Goal: Find specific page/section: Find specific page/section

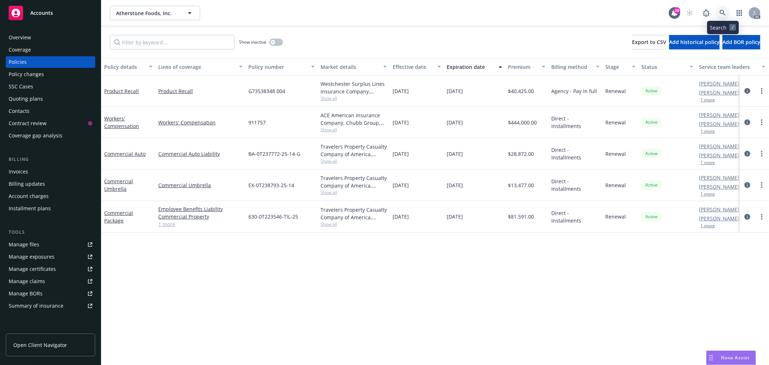
click at [725, 17] on link at bounding box center [723, 13] width 14 height 14
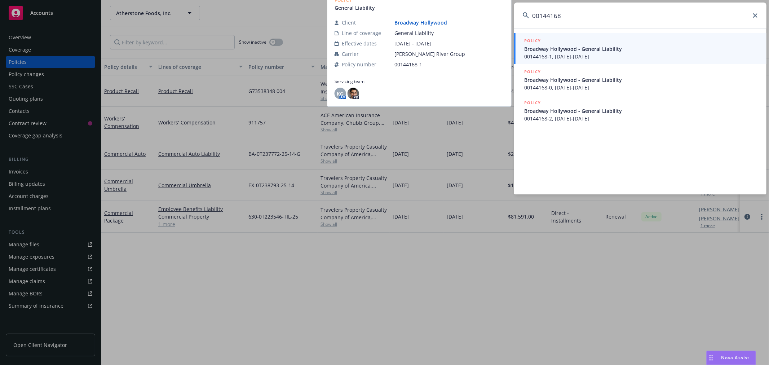
type input "00144168"
click at [628, 50] on span "Broadway Hollywood - General Liability" at bounding box center [641, 49] width 234 height 8
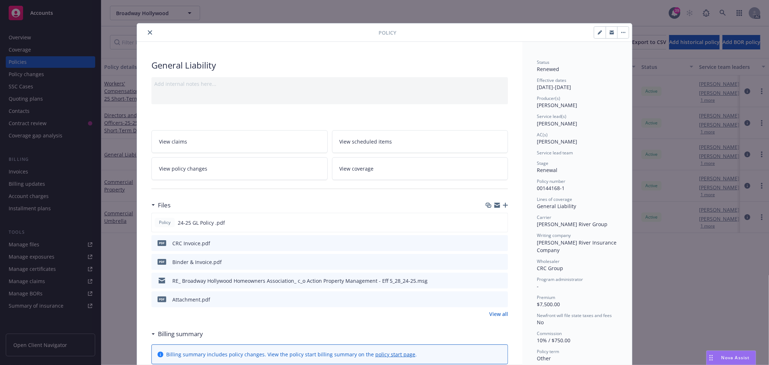
click at [149, 31] on icon "close" at bounding box center [150, 32] width 4 height 4
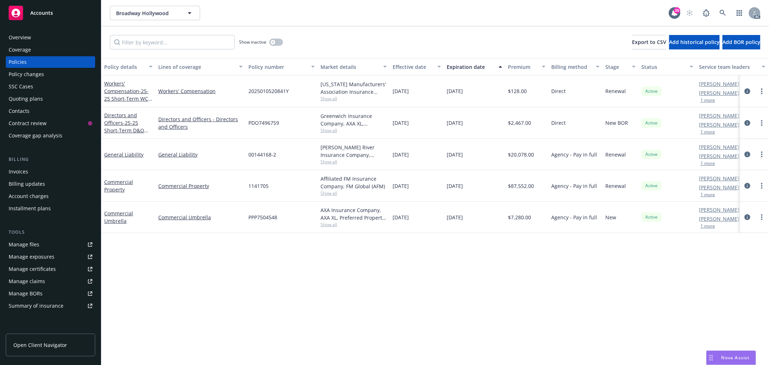
click at [36, 37] on div "Overview" at bounding box center [51, 38] width 84 height 12
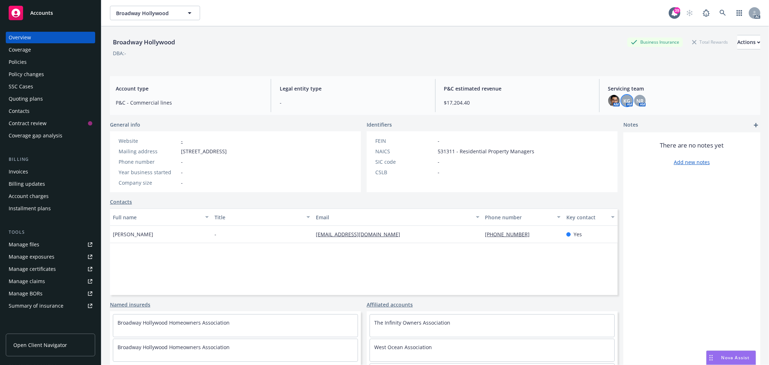
click at [623, 100] on span "KG" at bounding box center [626, 101] width 7 height 8
click at [512, 55] on div "DBA: -" at bounding box center [435, 53] width 650 height 8
click at [30, 62] on div "Policies" at bounding box center [51, 62] width 84 height 12
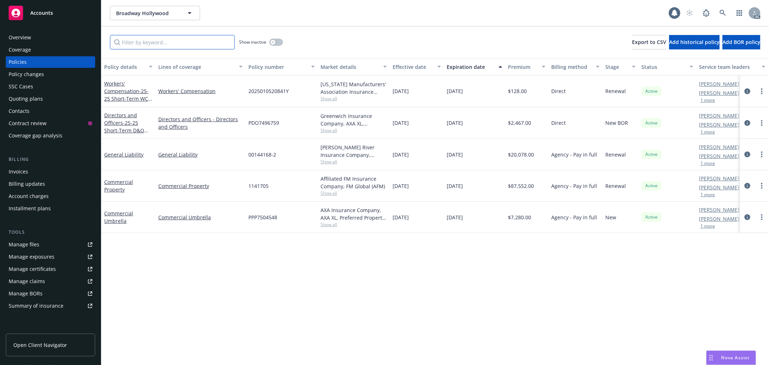
click at [176, 45] on input "Filter by keyword..." at bounding box center [172, 42] width 125 height 14
paste input "00144168-0"
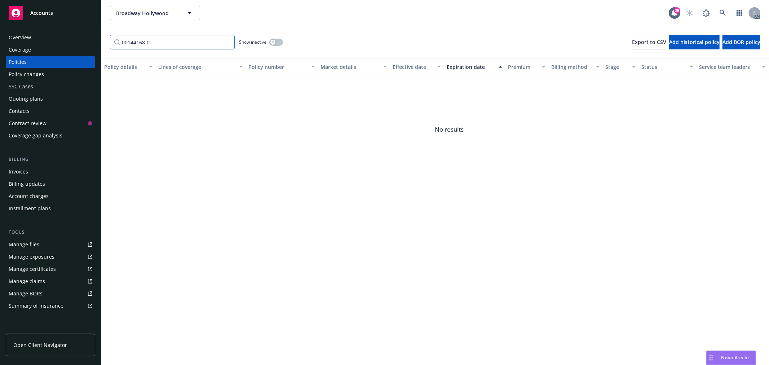
type input "00144168-0"
click at [272, 40] on div "button" at bounding box center [272, 42] width 5 height 5
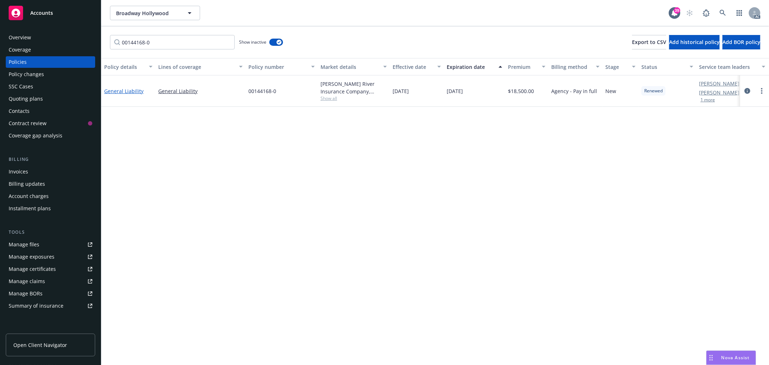
click at [120, 90] on link "General Liability" at bounding box center [123, 91] width 39 height 7
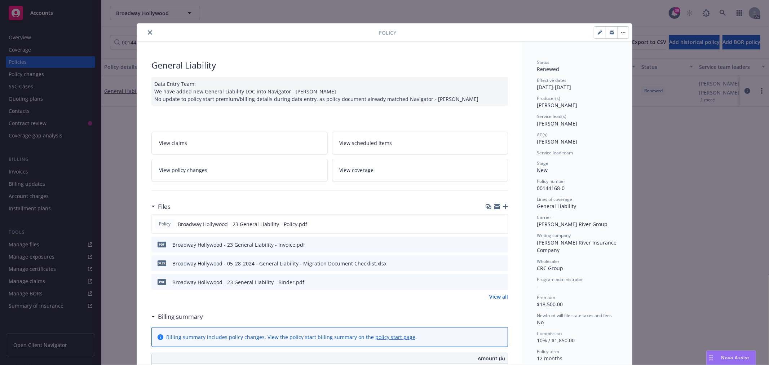
click at [146, 30] on button "close" at bounding box center [150, 32] width 9 height 9
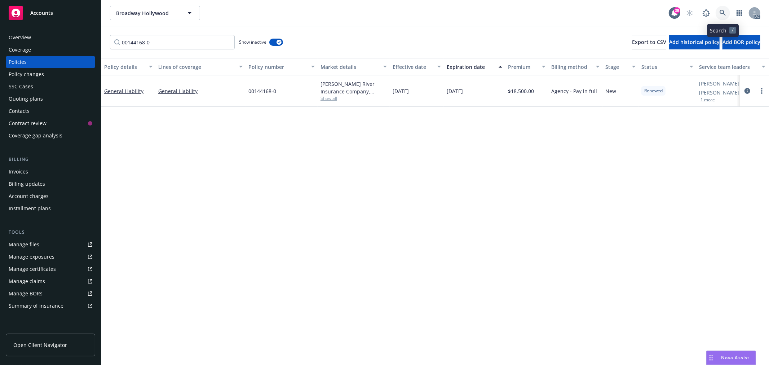
click at [722, 16] on link at bounding box center [723, 13] width 14 height 14
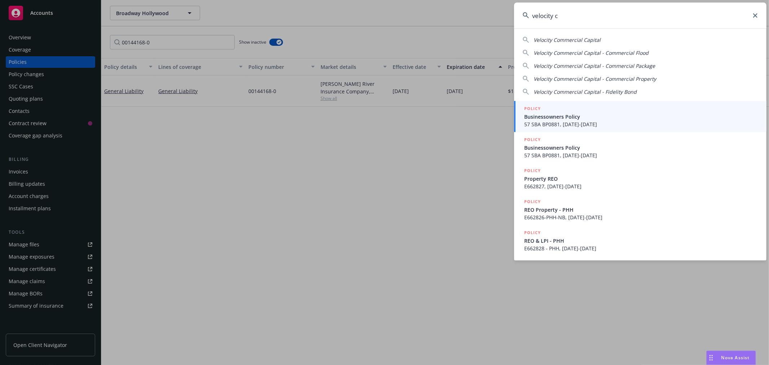
click at [601, 17] on input "velocity c" at bounding box center [640, 16] width 252 height 26
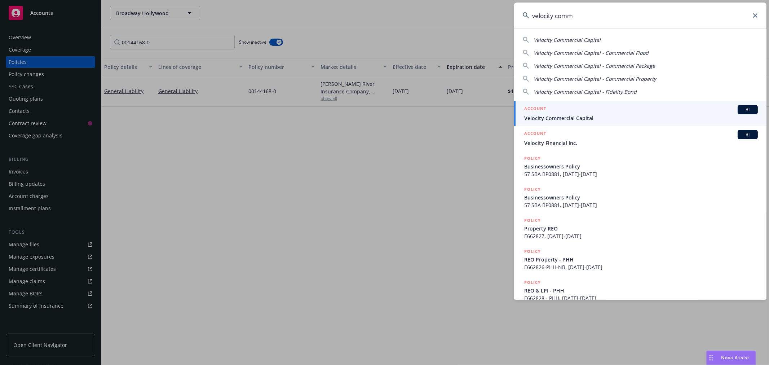
type input "velocity comm"
click at [576, 108] on div "ACCOUNT BI" at bounding box center [641, 109] width 234 height 9
